Goal: Transaction & Acquisition: Purchase product/service

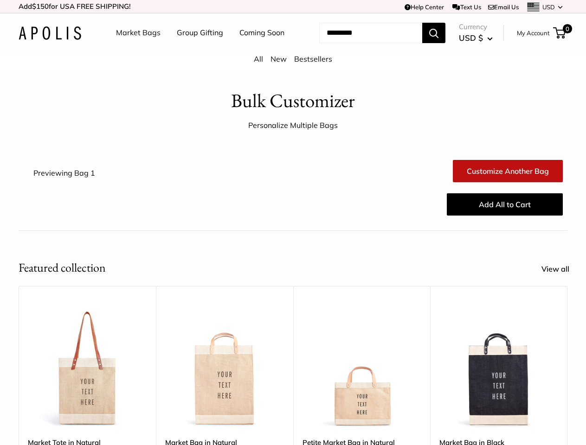
click at [293, 219] on div "Add All to Cart" at bounding box center [338, 205] width 457 height 30
click at [293, 6] on td "Help Center Text Us Email Us *** *** *** *** *** *** *** *** *** *** *** USD US…" at bounding box center [405, 6] width 325 height 13
click at [293, 48] on nav "Market Bags Group Gifting Coming Soon" at bounding box center [208, 33] width 222 height 30
click at [197, 48] on ul "Market Bags Group Gifting Coming Soon" at bounding box center [208, 33] width 185 height 30
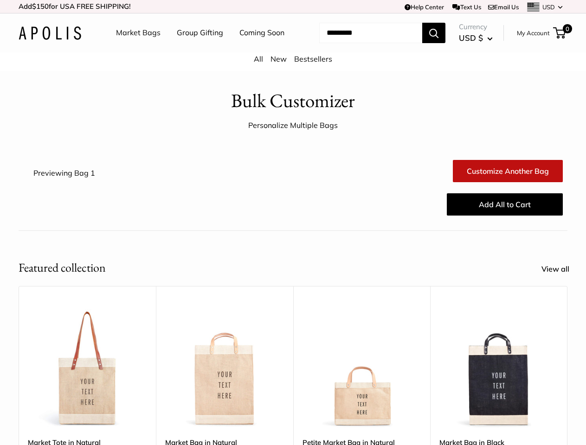
click at [359, 43] on input "Search..." at bounding box center [370, 33] width 103 height 20
click at [293, 358] on div "Upgrade: Next Day Fulfillment Customizable Text Sturdy & Spill Resistant Best S…" at bounding box center [361, 432] width 137 height 292
click at [293, 371] on div "Upgrade: Next Day Fulfillment Customizable Text Sturdy & Spill Resistant Best S…" at bounding box center [361, 432] width 137 height 292
